Goal: Task Accomplishment & Management: Manage account settings

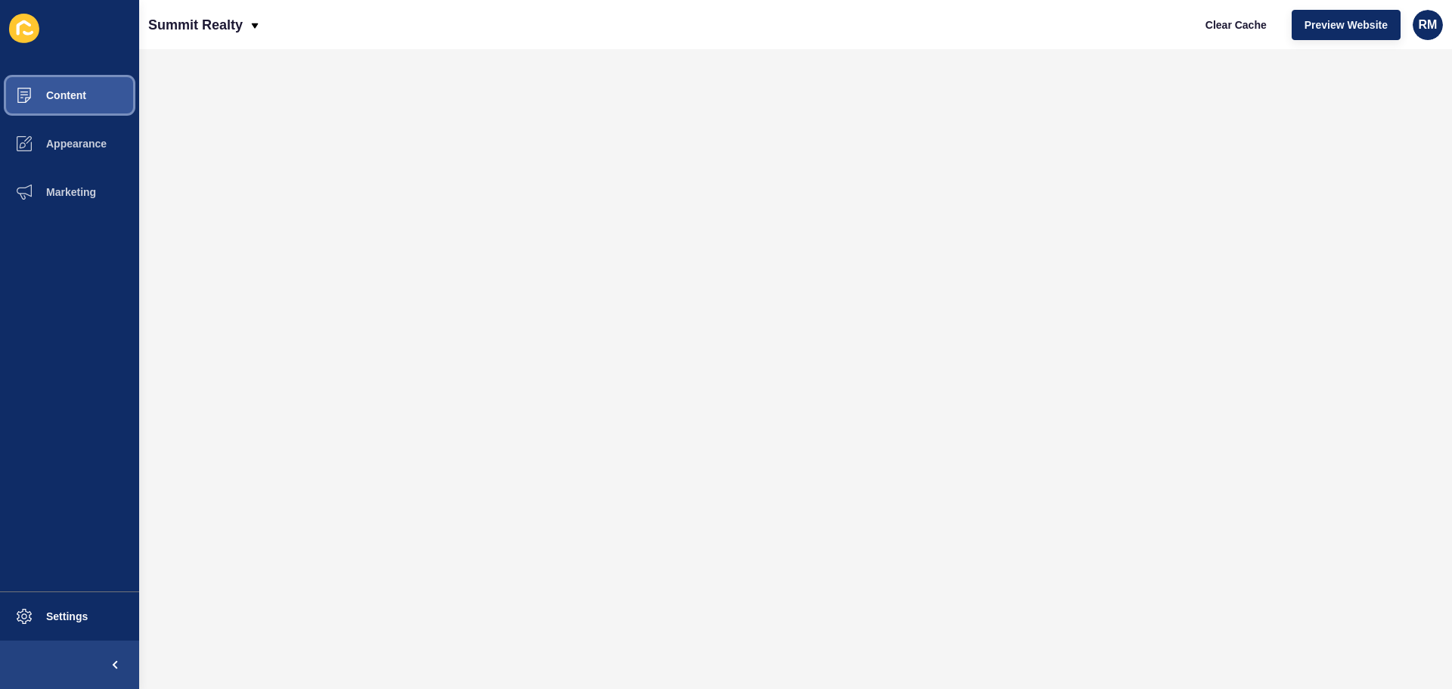
click at [82, 101] on span "Content" at bounding box center [42, 95] width 88 height 12
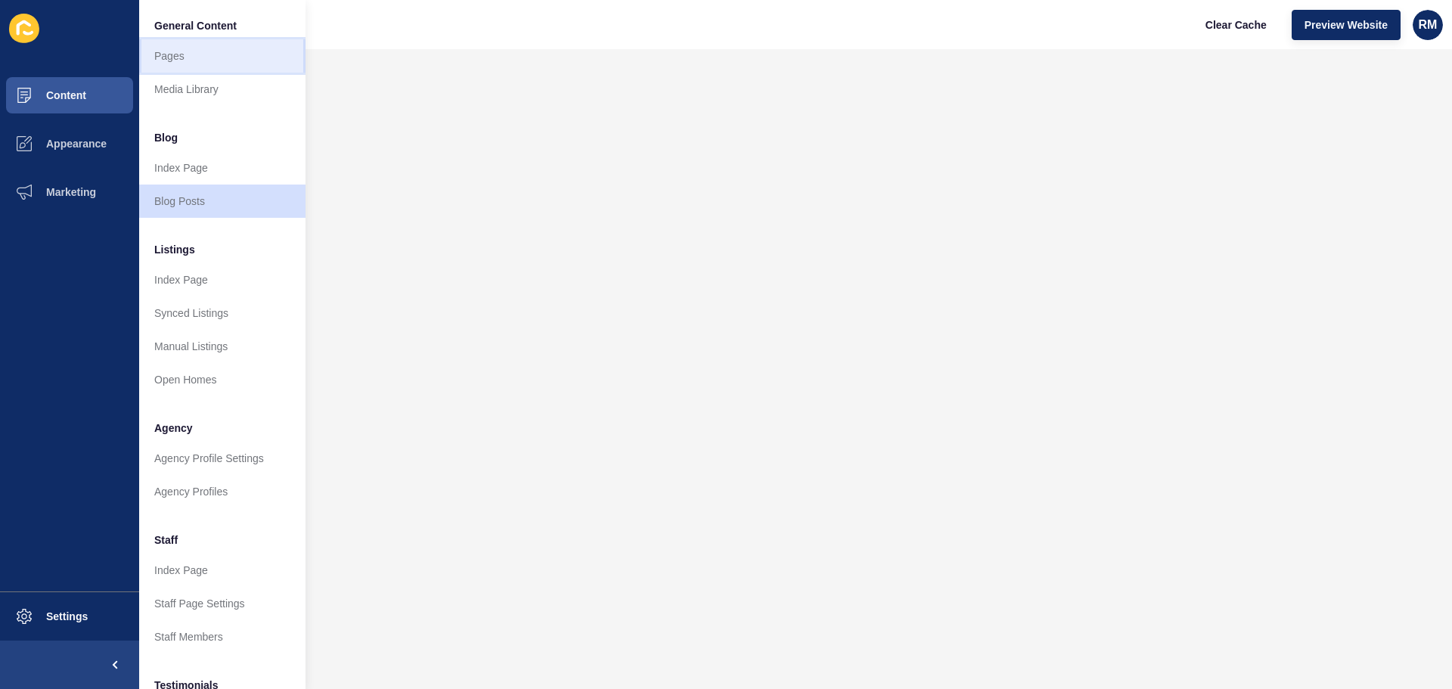
click at [191, 59] on link "Pages" at bounding box center [222, 55] width 166 height 33
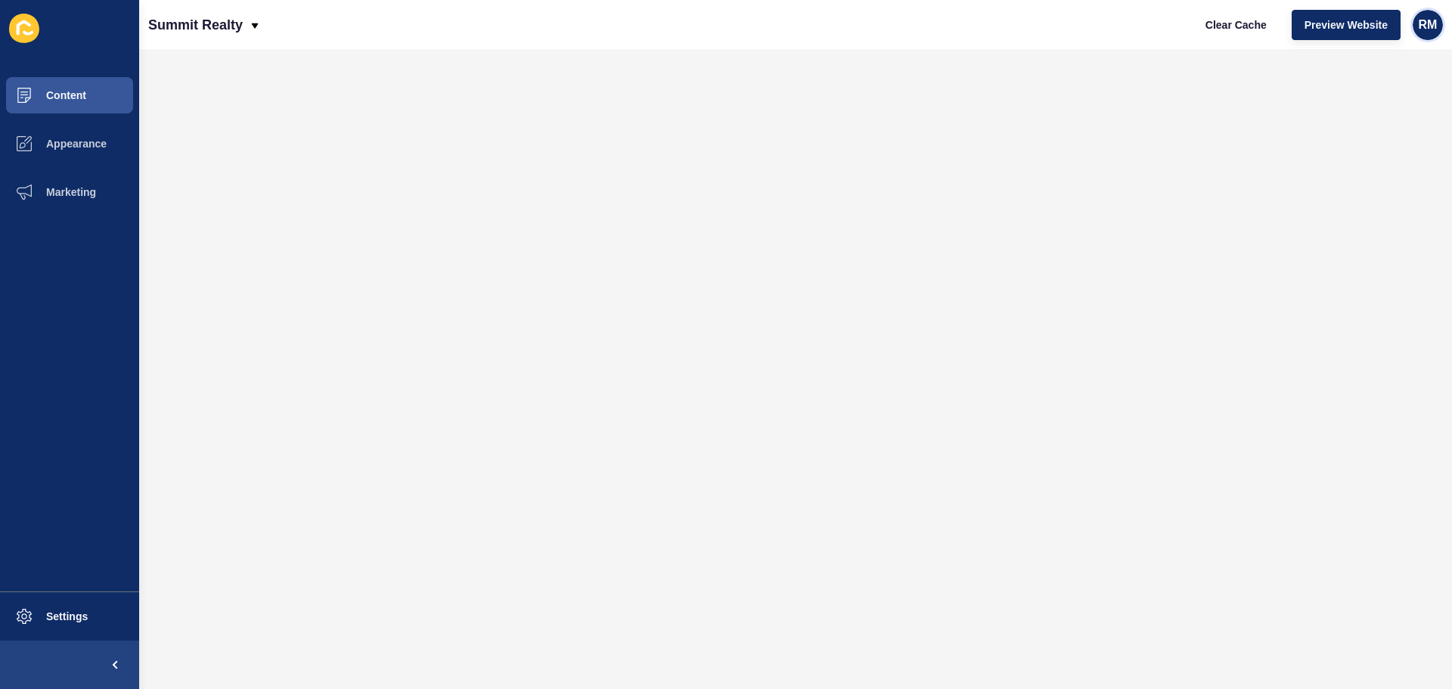
click at [1428, 27] on span "RM" at bounding box center [1427, 24] width 19 height 15
drag, startPoint x: 1359, startPoint y: 129, endPoint x: 1348, endPoint y: 127, distance: 10.8
click at [1359, 130] on link "Logout" at bounding box center [1372, 126] width 111 height 33
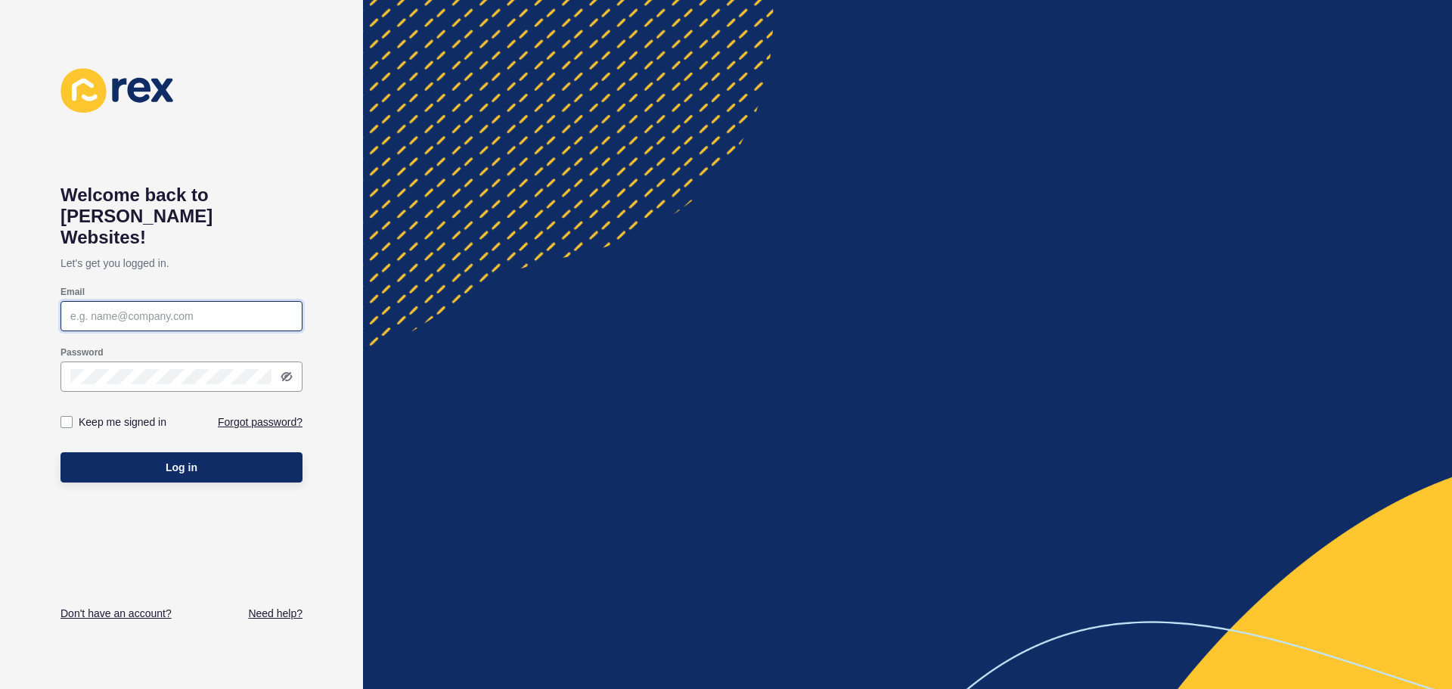
type input "[EMAIL_ADDRESS][DOMAIN_NAME]"
